Goal: Check status: Check status

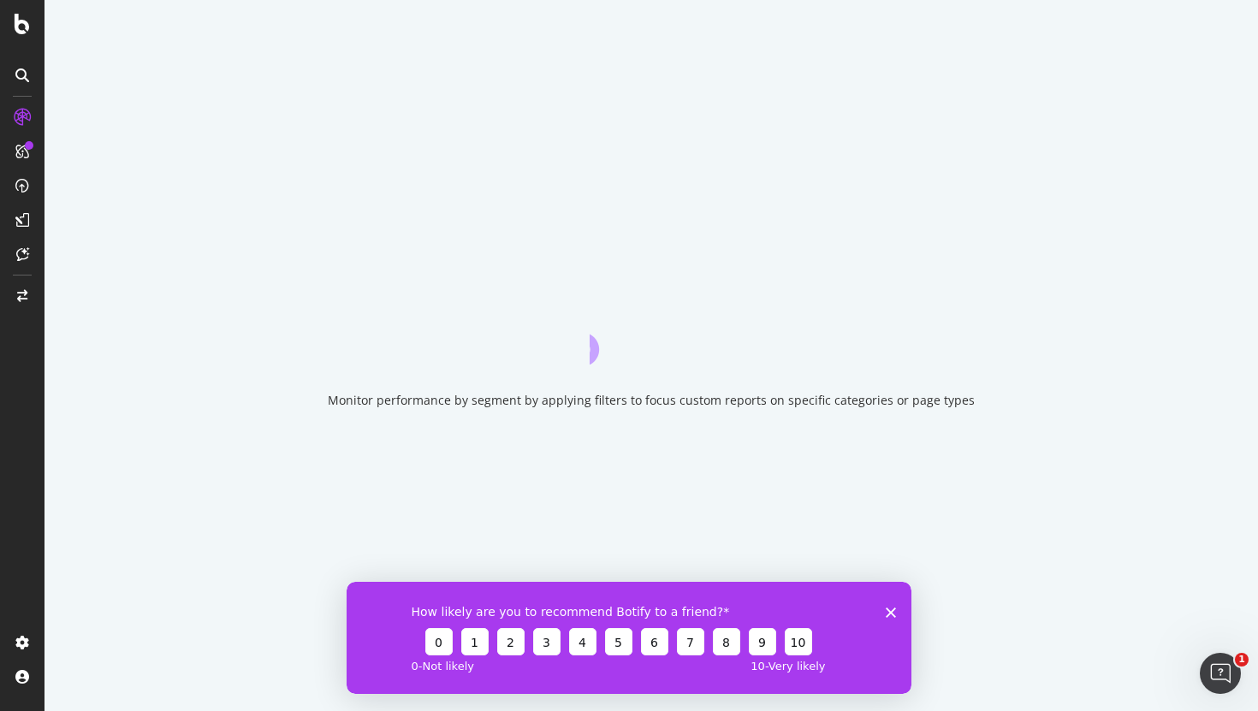
click at [886, 605] on div "How likely are you to recommend Botify to a friend? 0 1 2 3 4 5 6 7 8 9 10 0 - …" at bounding box center [628, 637] width 565 height 112
click at [895, 612] on icon "Close survey" at bounding box center [890, 612] width 10 height 10
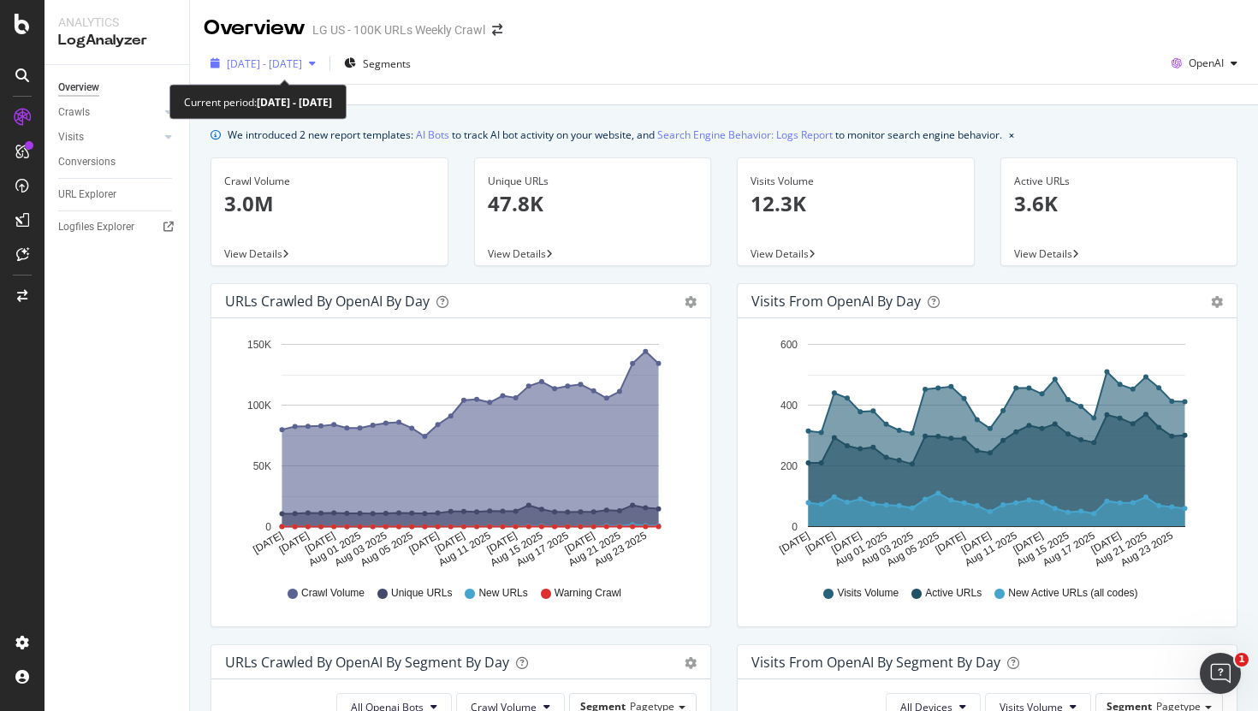
click at [302, 60] on span "[DATE] - [DATE]" at bounding box center [264, 63] width 75 height 15
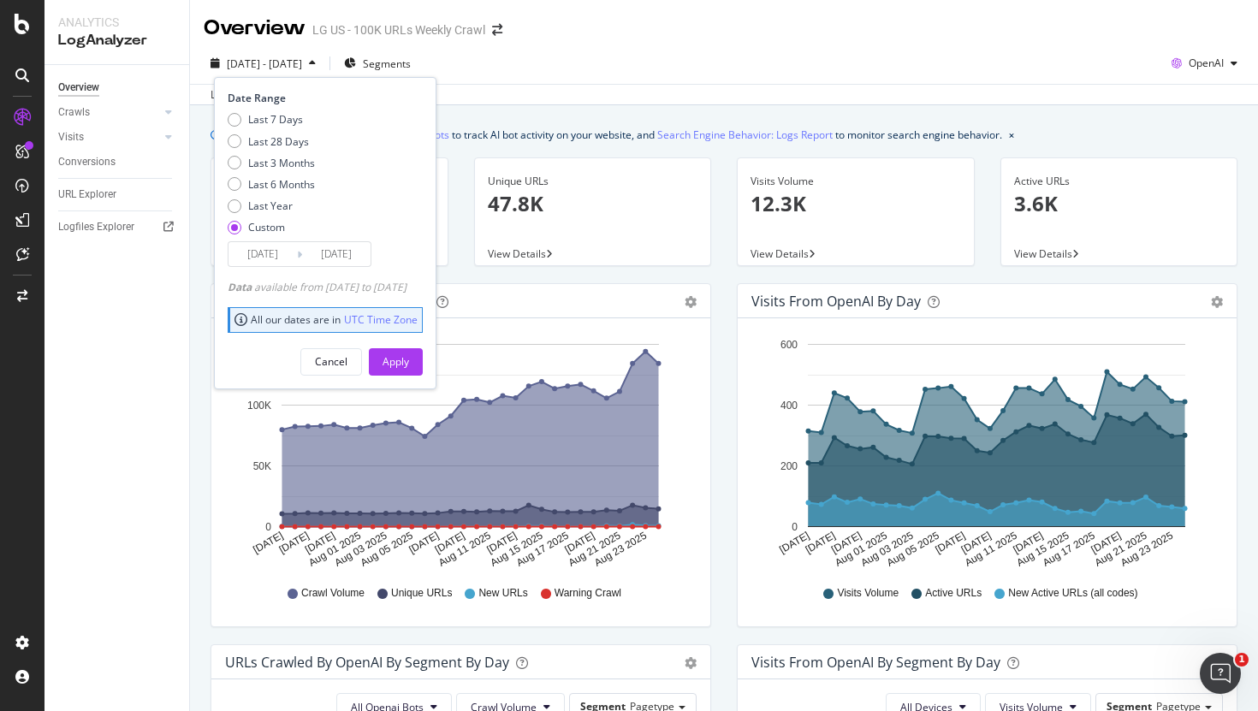
click at [341, 253] on input "[DATE]" at bounding box center [336, 254] width 68 height 24
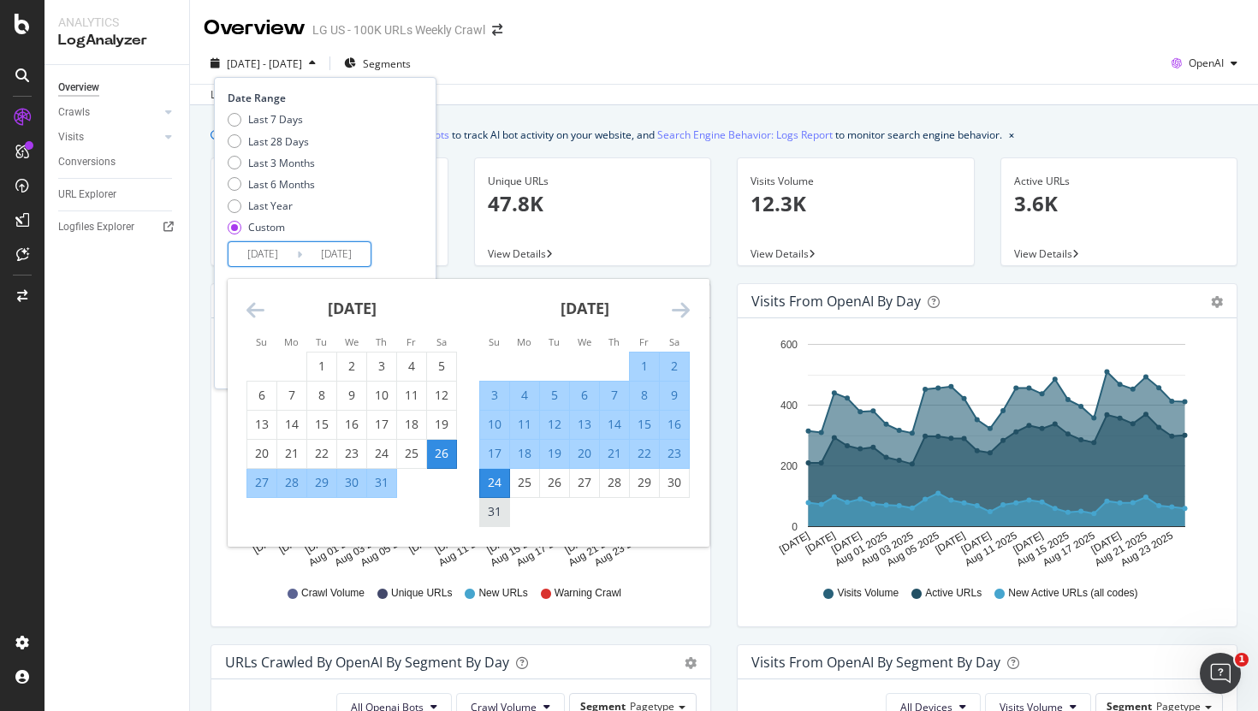
click at [493, 508] on div "31" at bounding box center [494, 511] width 29 height 17
type input "[DATE]"
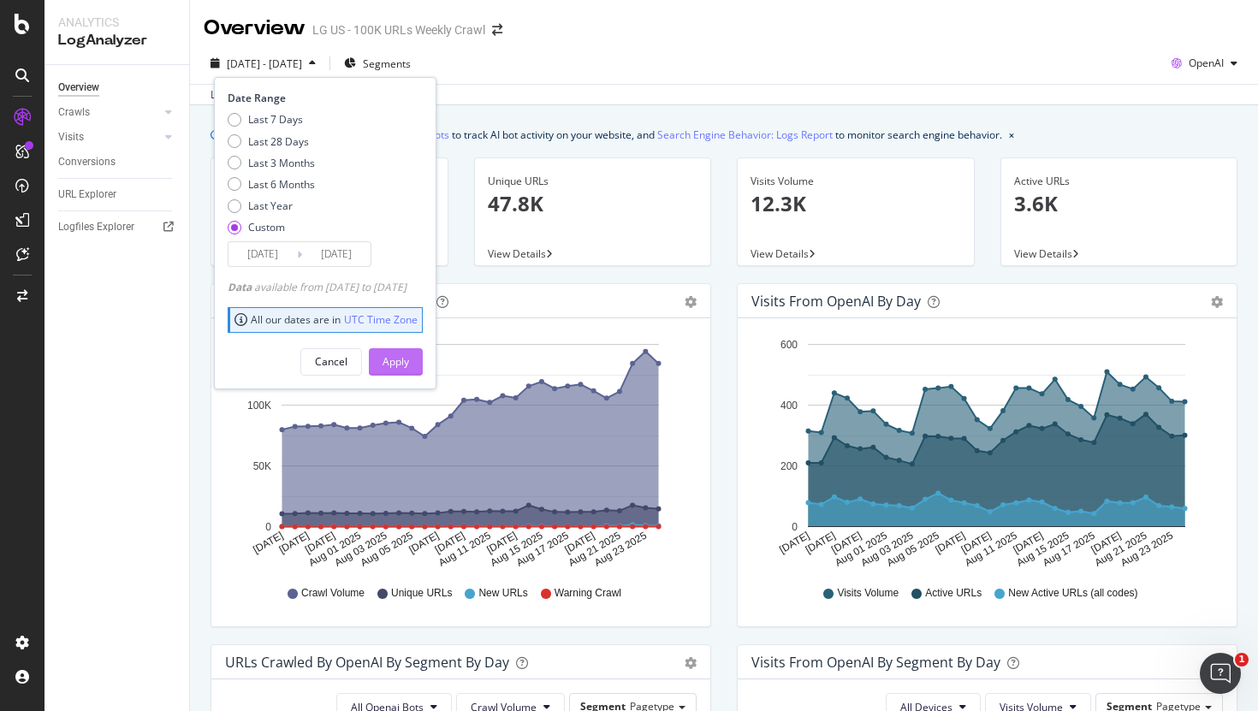
click at [409, 371] on div "Apply" at bounding box center [395, 362] width 27 height 26
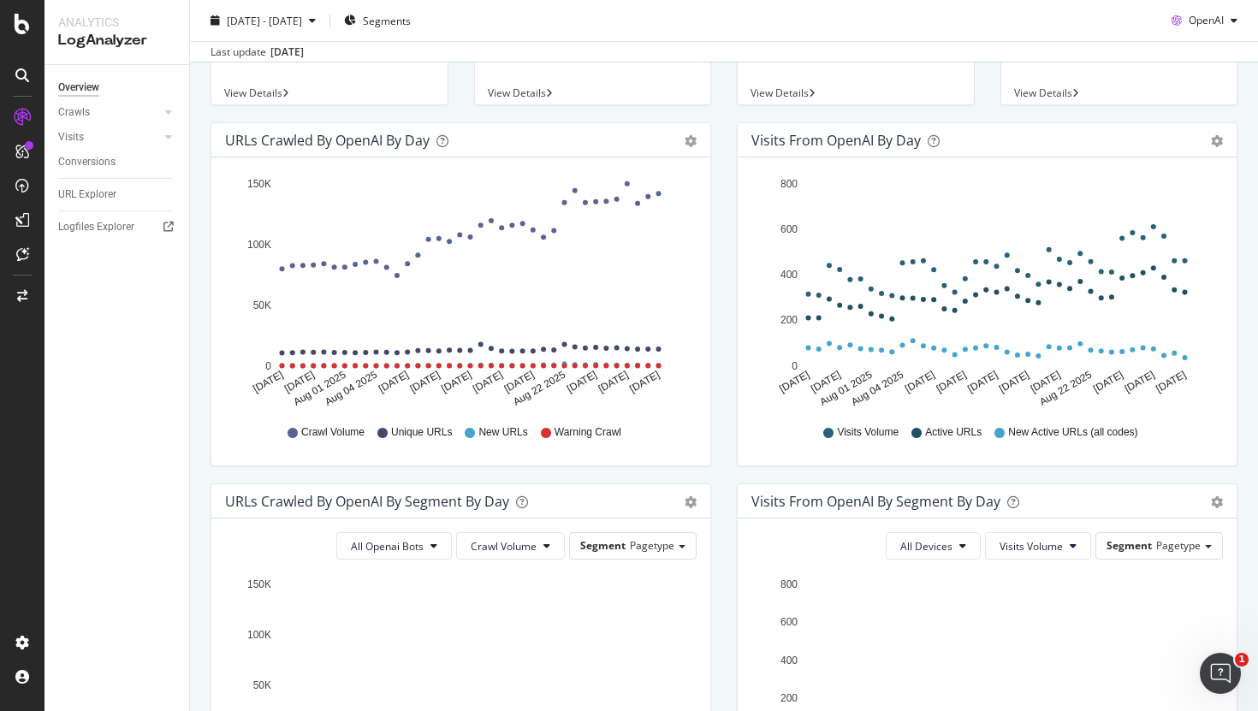
scroll to position [169, 0]
